Goal: Book appointment/travel/reservation

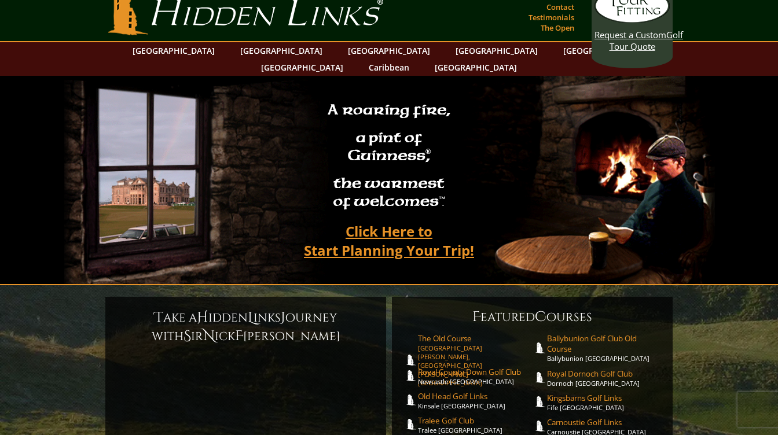
scroll to position [10, 0]
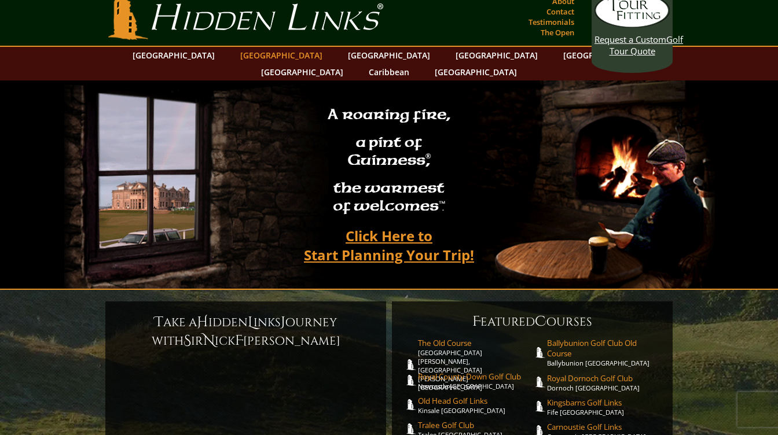
click at [262, 53] on link "[GEOGRAPHIC_DATA]" at bounding box center [281, 55] width 94 height 17
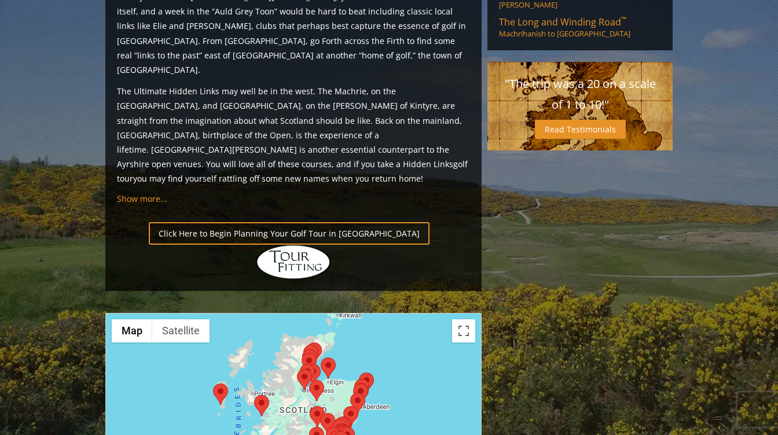
scroll to position [1141, 0]
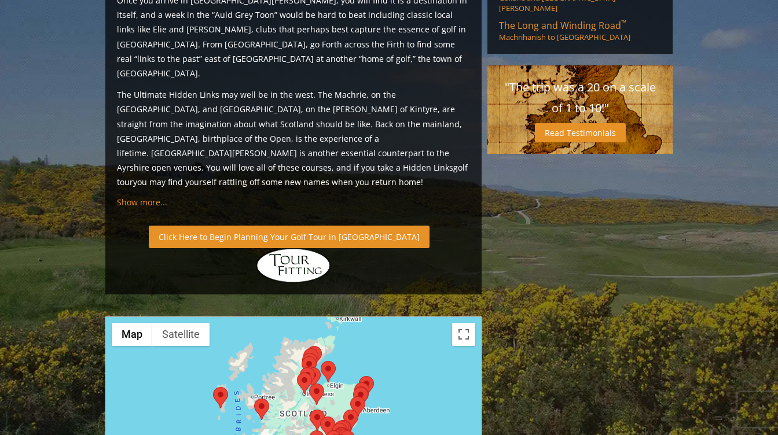
click at [221, 226] on link "Click Here to Begin Planning Your Golf Tour in [GEOGRAPHIC_DATA]" at bounding box center [289, 237] width 281 height 23
